Goal: Use online tool/utility: Utilize a website feature to perform a specific function

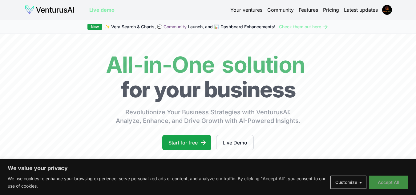
click at [391, 181] on button "Accept All" at bounding box center [388, 182] width 39 height 14
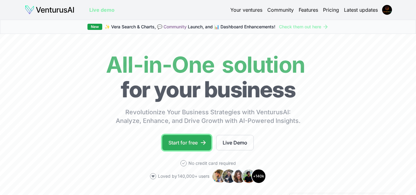
click at [201, 147] on link "Start for free" at bounding box center [186, 142] width 49 height 15
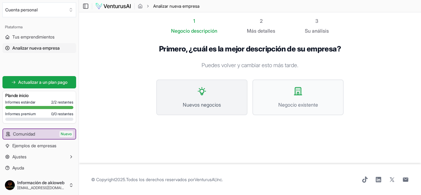
click at [227, 92] on button "Nuevos negocios" at bounding box center [201, 97] width 91 height 36
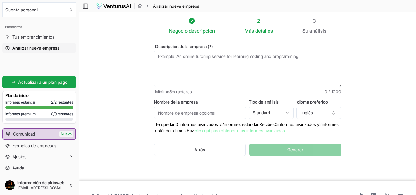
click at [211, 61] on textarea "Descripción de la empresa (*)" at bounding box center [247, 68] width 187 height 36
type textarea "a"
type textarea "A"
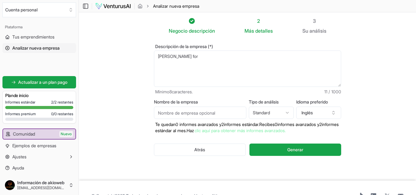
click at [188, 58] on textarea "[PERSON_NAME] for" at bounding box center [247, 68] width 187 height 36
type textarea "[PERSON_NAME] para contratar abogados"
click at [216, 112] on input "Nombre de la empresa" at bounding box center [200, 113] width 92 height 12
type input "B"
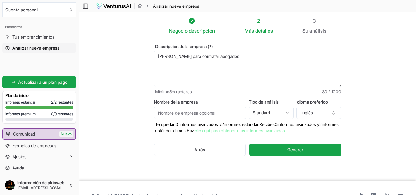
type input "B"
type input "Legal AI"
click at [314, 113] on button "Inglés" at bounding box center [318, 113] width 45 height 12
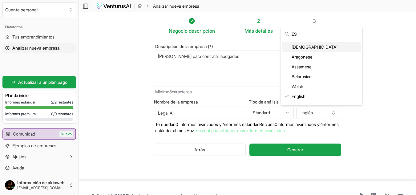
scroll to position [6, 0]
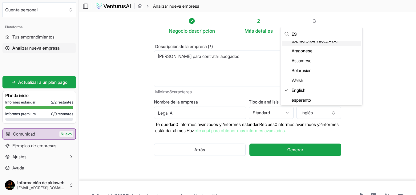
type input "E"
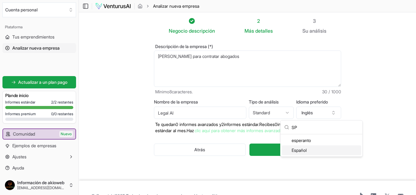
type input "SP"
click at [305, 151] on font "Español" at bounding box center [299, 149] width 15 height 5
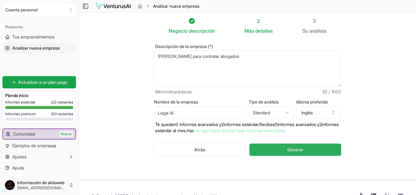
click at [282, 150] on button "Generar" at bounding box center [294, 149] width 91 height 12
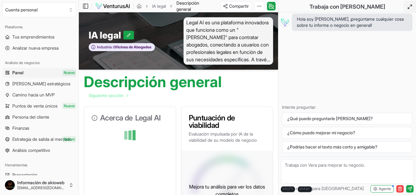
click at [408, 7] on icon at bounding box center [409, 6] width 5 height 5
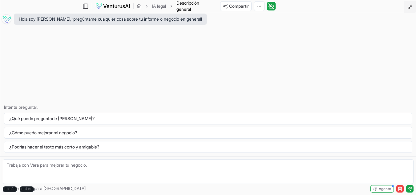
click at [408, 7] on icon at bounding box center [409, 6] width 5 height 5
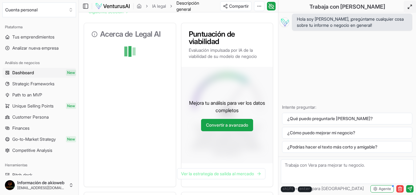
scroll to position [8, 0]
